Goal: Information Seeking & Learning: Learn about a topic

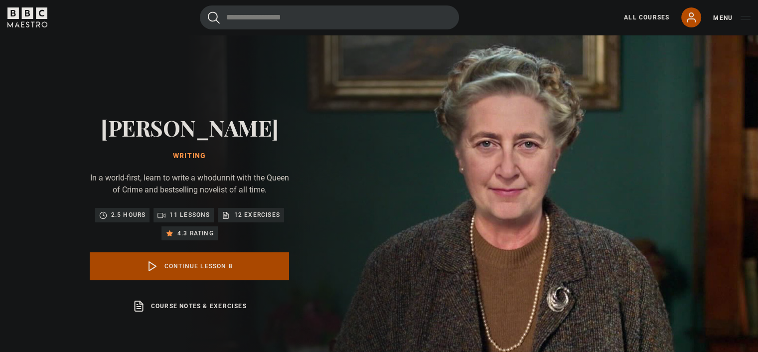
scroll to position [307, 0]
click at [248, 269] on link "Continue lesson 8" at bounding box center [189, 266] width 199 height 28
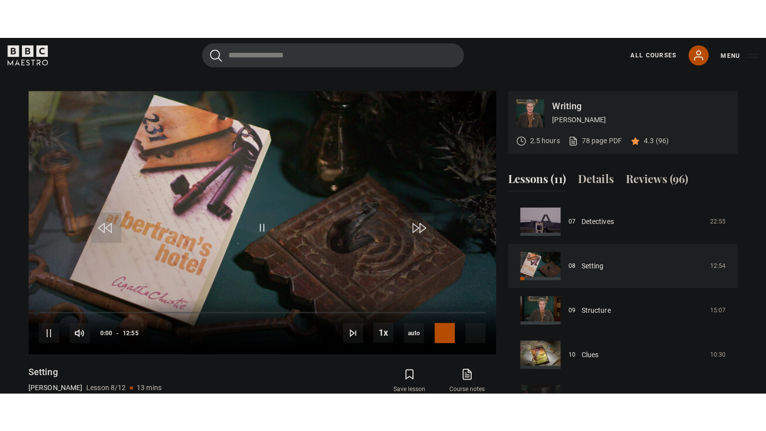
scroll to position [400, 0]
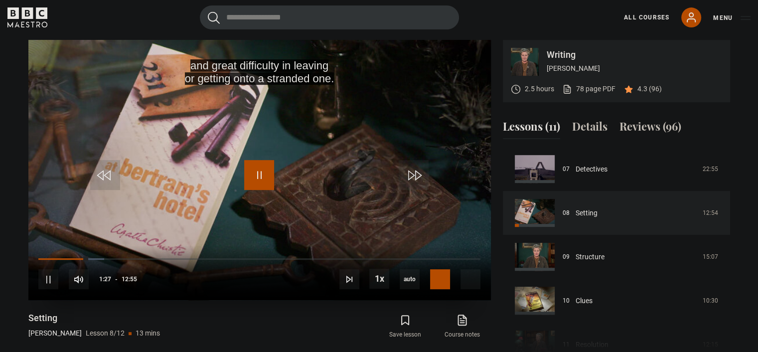
click at [265, 174] on span "Video Player" at bounding box center [259, 175] width 30 height 30
drag, startPoint x: 83, startPoint y: 259, endPoint x: 30, endPoint y: 261, distance: 53.4
click at [30, 261] on div "10s Skip Back 10 seconds Play 10s Skip Forward 10 seconds Loaded : 0.00% 00:49 …" at bounding box center [259, 272] width 463 height 55
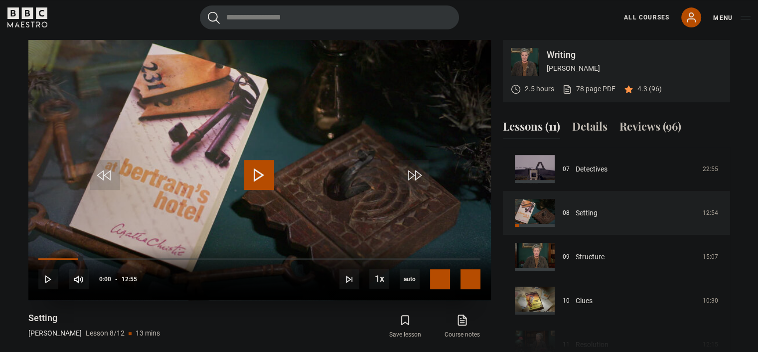
click at [475, 276] on span "Video Player" at bounding box center [471, 279] width 20 height 20
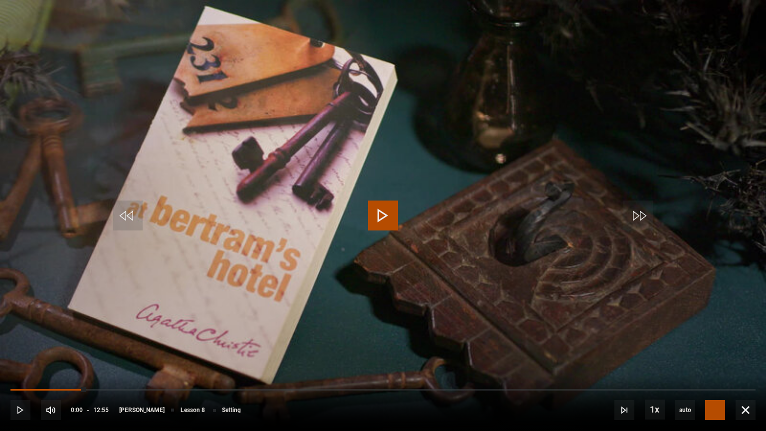
click at [754, 265] on video "Video Player" at bounding box center [383, 215] width 766 height 431
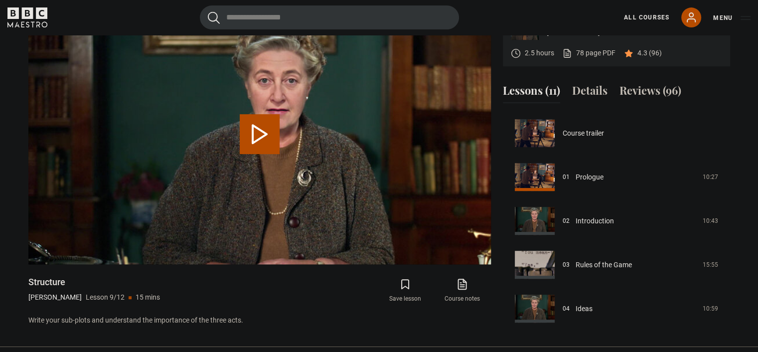
scroll to position [351, 0]
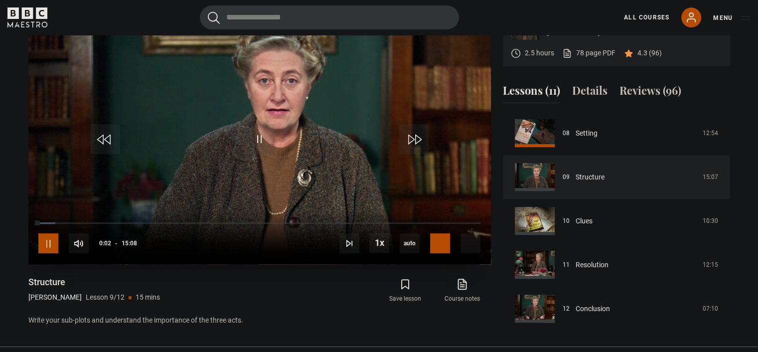
click at [53, 245] on span "Video Player" at bounding box center [48, 243] width 20 height 20
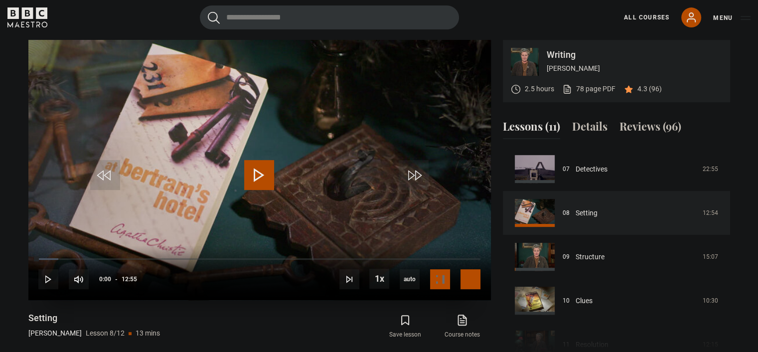
drag, startPoint x: 477, startPoint y: 281, endPoint x: 477, endPoint y: 341, distance: 60.3
click at [477, 281] on span "Video Player" at bounding box center [471, 279] width 20 height 20
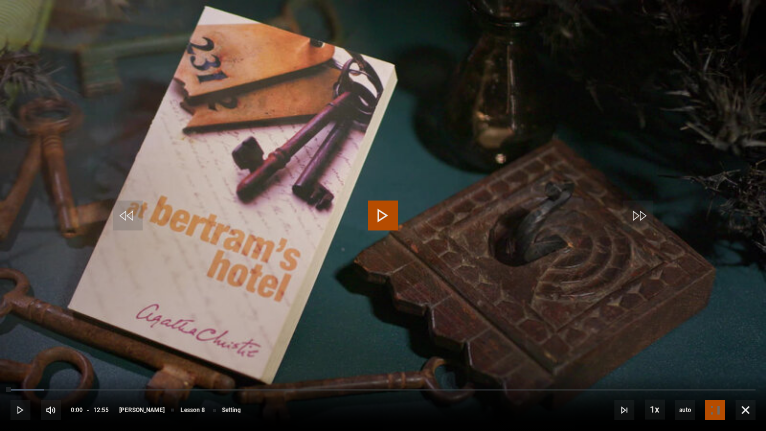
click at [744, 324] on video "Video Player" at bounding box center [383, 215] width 766 height 431
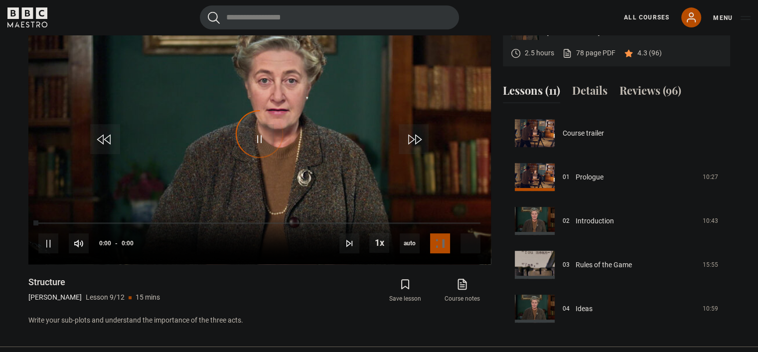
scroll to position [351, 0]
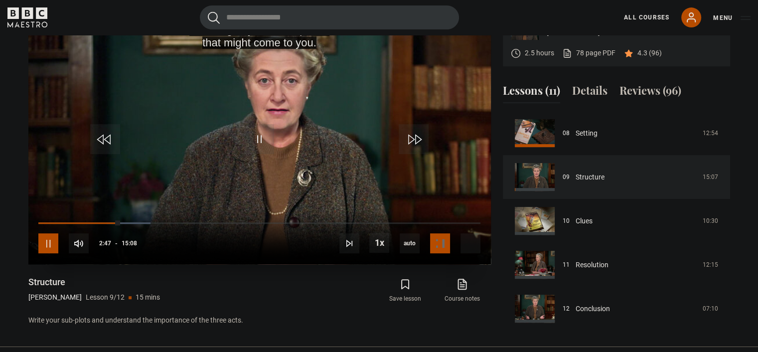
click at [48, 248] on span "Video Player" at bounding box center [48, 243] width 20 height 20
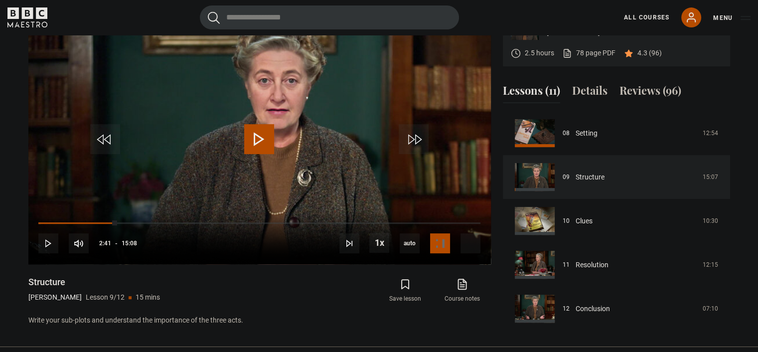
drag, startPoint x: 117, startPoint y: 221, endPoint x: 5, endPoint y: 231, distance: 112.1
click at [0, 223] on section "Writing Agatha Christie 2.5 hours 78 page PDF (opens in new tab) 4.3 (96) Video…" at bounding box center [379, 155] width 758 height 383
click at [41, 243] on span "Video Player" at bounding box center [48, 243] width 20 height 20
click at [327, 112] on video "Video Player" at bounding box center [259, 134] width 463 height 260
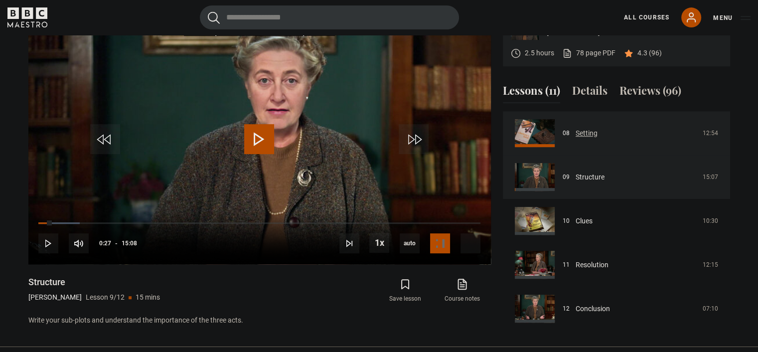
click at [583, 133] on link "Setting" at bounding box center [587, 133] width 22 height 10
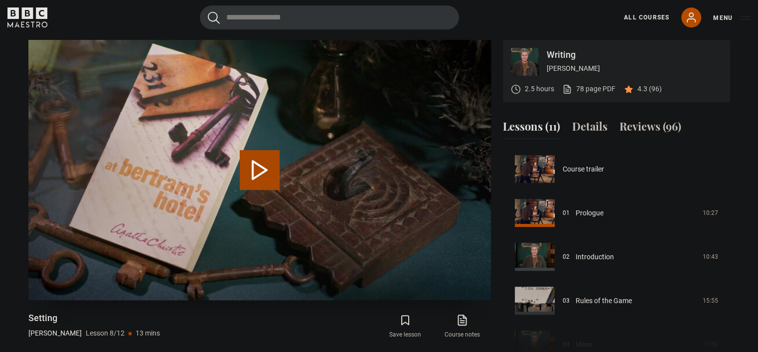
scroll to position [307, 0]
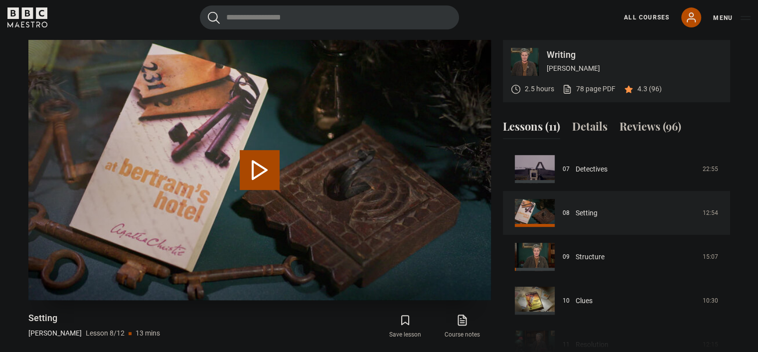
click at [261, 171] on button "Play Lesson Setting" at bounding box center [260, 170] width 40 height 40
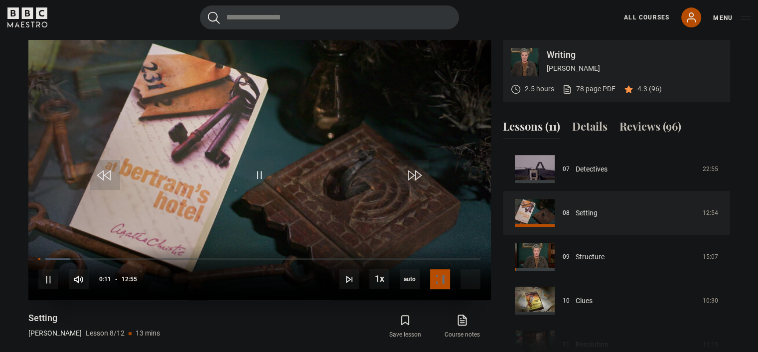
drag, startPoint x: 308, startPoint y: 169, endPoint x: 326, endPoint y: 197, distance: 32.9
click at [308, 169] on video "Video Player" at bounding box center [259, 170] width 463 height 260
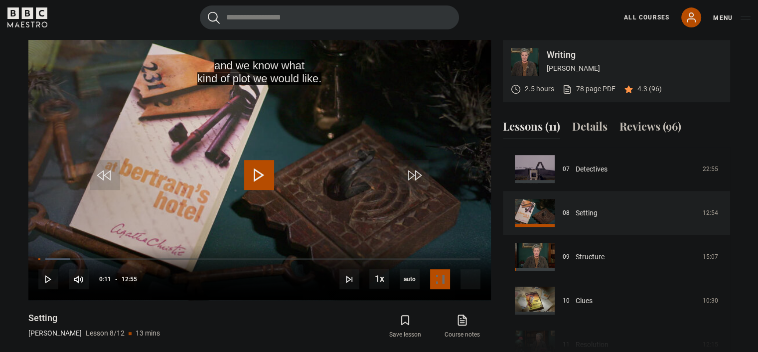
click at [748, 254] on section "Writing Agatha Christie 2.5 hours 78 page PDF (opens in new tab) 4.3 (96) and w…" at bounding box center [379, 191] width 758 height 383
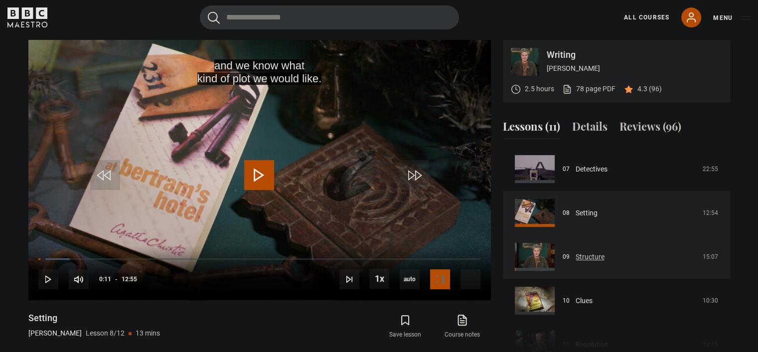
click at [605, 262] on link "Structure" at bounding box center [590, 257] width 29 height 10
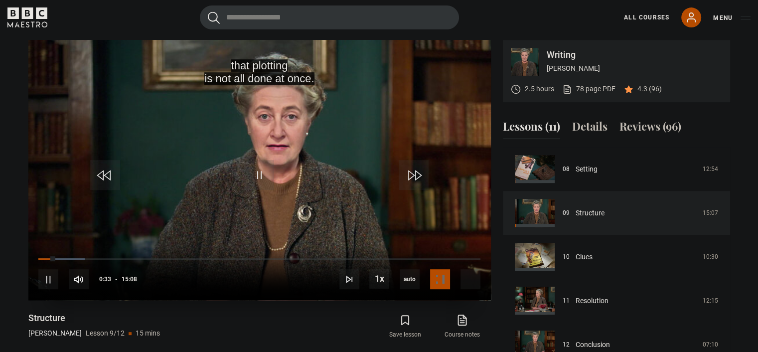
click at [372, 167] on video "Video Player" at bounding box center [259, 170] width 463 height 260
click at [342, 146] on video "Video Player" at bounding box center [259, 170] width 463 height 260
click at [350, 121] on video "Video Player" at bounding box center [259, 170] width 463 height 260
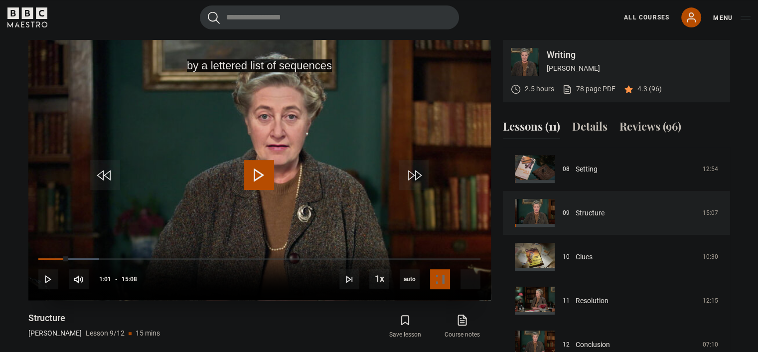
click at [330, 149] on video "Video Player" at bounding box center [259, 170] width 463 height 260
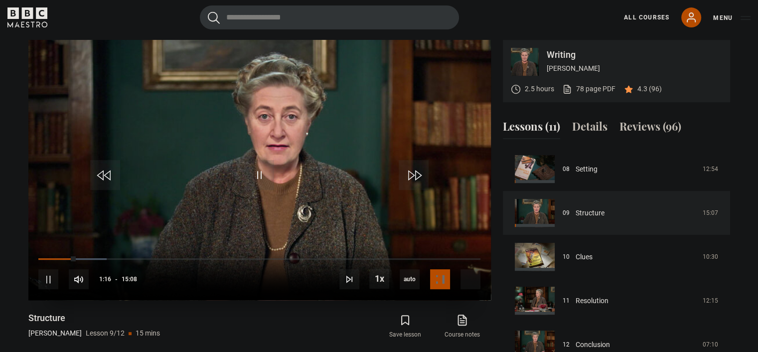
click at [316, 128] on video "Video Player" at bounding box center [259, 170] width 463 height 260
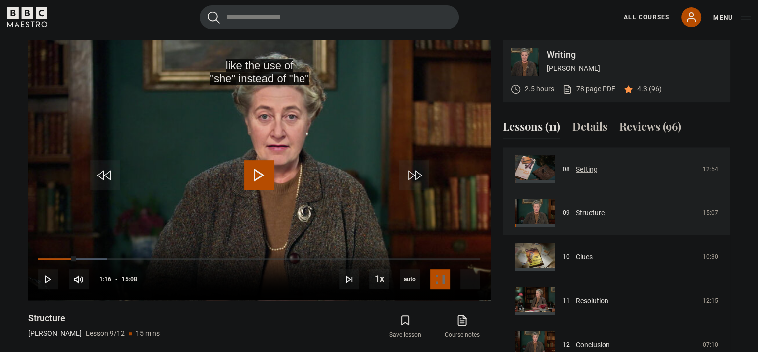
click at [589, 170] on link "Setting" at bounding box center [587, 169] width 22 height 10
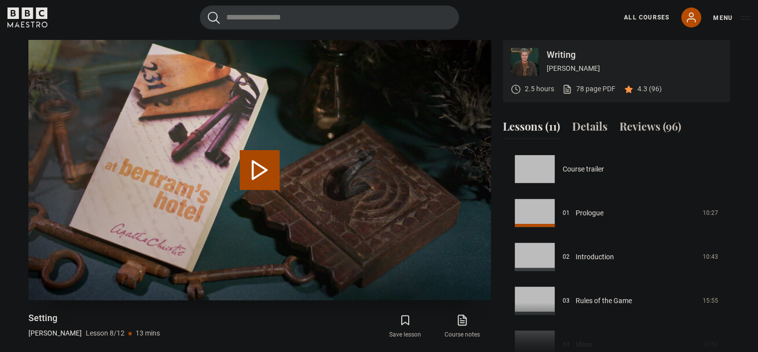
scroll to position [307, 0]
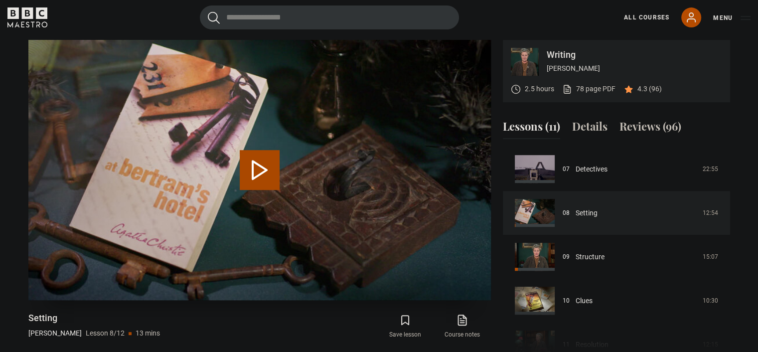
click at [247, 161] on button "Play Lesson Setting" at bounding box center [260, 170] width 40 height 40
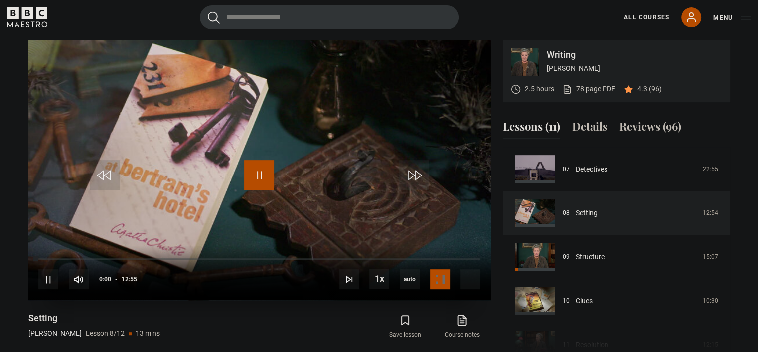
click at [269, 171] on span "Video Player" at bounding box center [259, 175] width 30 height 30
click at [478, 282] on span "Video Player" at bounding box center [471, 279] width 20 height 20
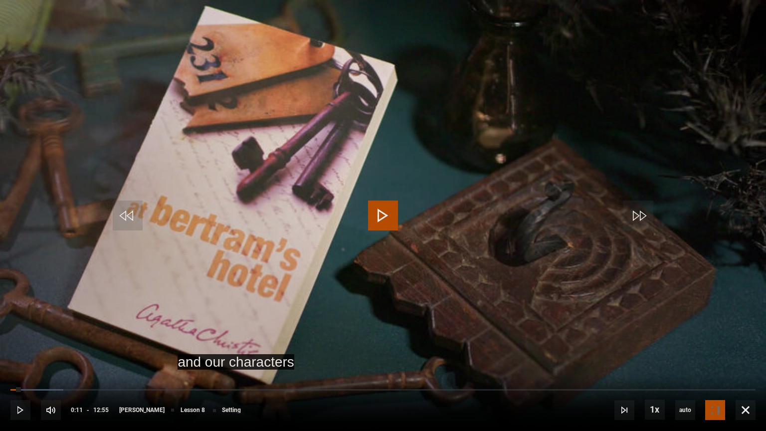
click at [747, 318] on video "Video Player" at bounding box center [383, 215] width 766 height 431
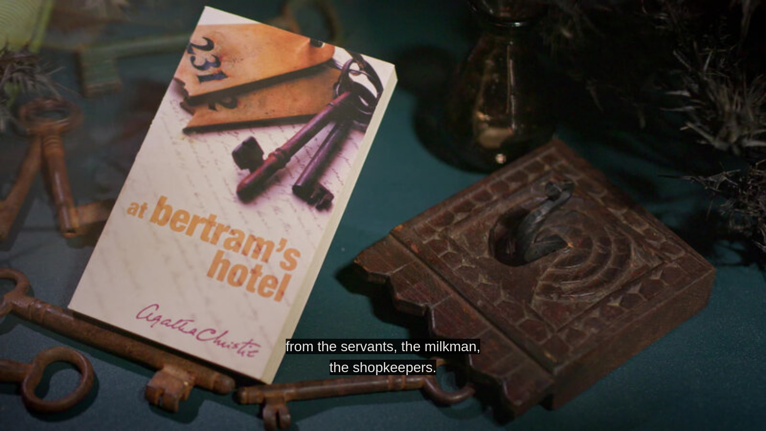
drag, startPoint x: 717, startPoint y: 306, endPoint x: 714, endPoint y: 299, distance: 7.8
click at [714, 303] on video "Video Player" at bounding box center [383, 215] width 766 height 431
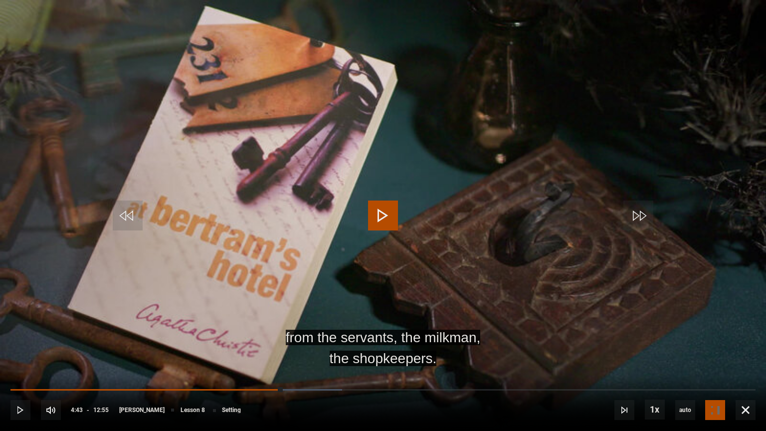
click at [726, 290] on video "Video Player" at bounding box center [383, 215] width 766 height 431
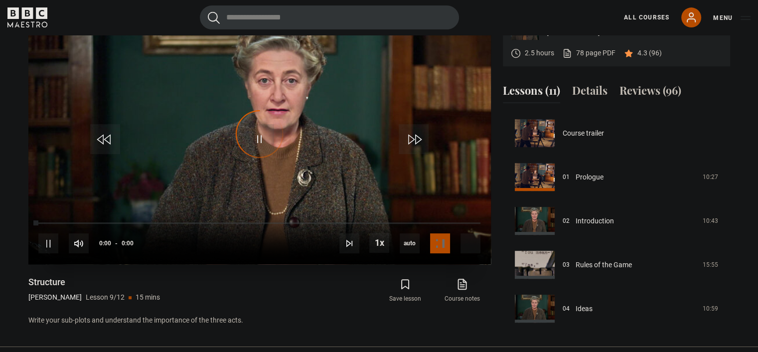
scroll to position [351, 0]
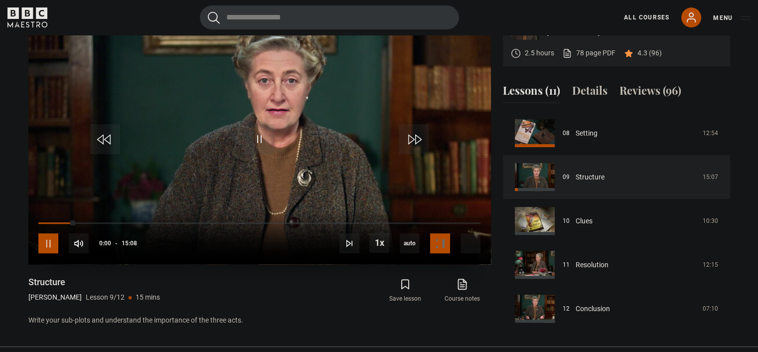
click at [52, 245] on span "Video Player" at bounding box center [48, 243] width 20 height 20
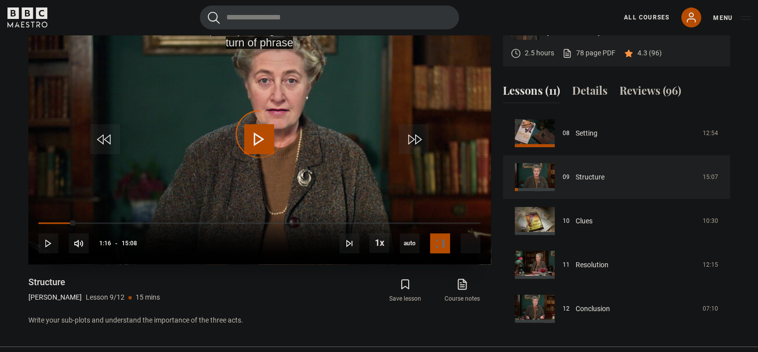
drag, startPoint x: 70, startPoint y: 224, endPoint x: 37, endPoint y: 219, distance: 33.4
click at [38, 219] on div "10s Skip Back 10 seconds Play 10s Skip Forward 10 seconds Loaded : 0.00% 00:29 …" at bounding box center [259, 236] width 463 height 55
click at [43, 249] on span "Video Player" at bounding box center [48, 243] width 20 height 20
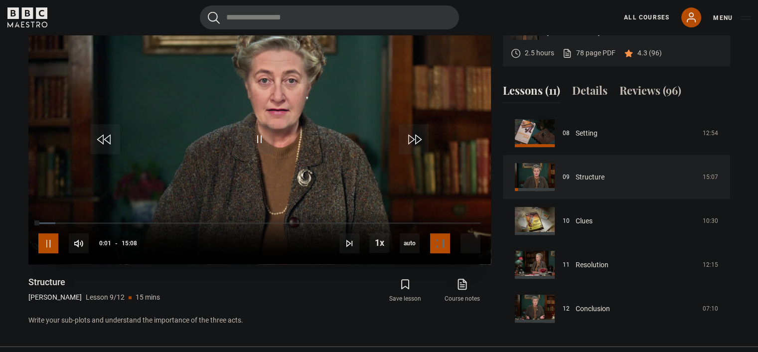
click at [46, 245] on span "Video Player" at bounding box center [48, 243] width 20 height 20
